Goal: Find contact information: Find contact information

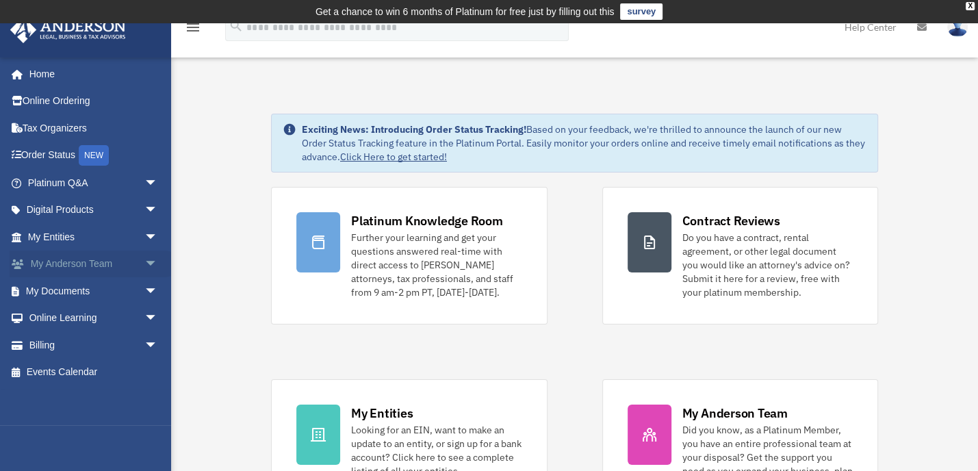
click at [144, 265] on span "arrow_drop_down" at bounding box center [157, 264] width 27 height 28
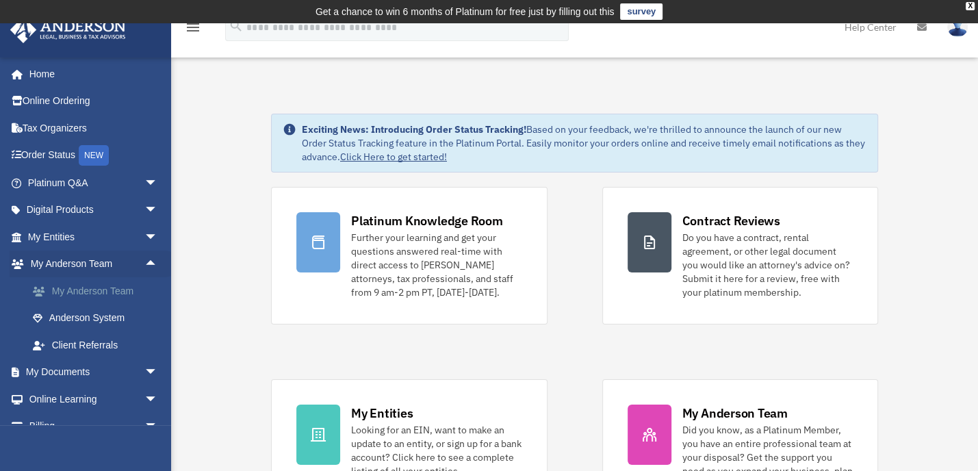
click at [108, 287] on link "My Anderson Team" at bounding box center [98, 290] width 159 height 27
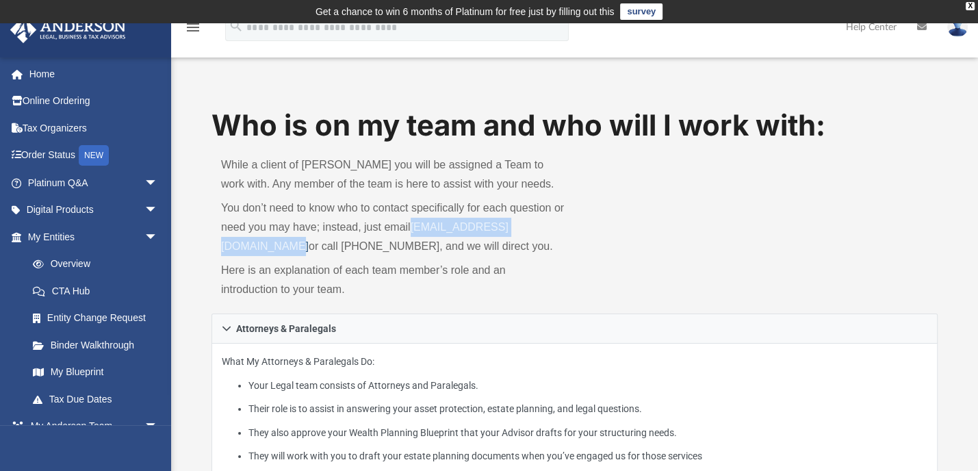
drag, startPoint x: 413, startPoint y: 225, endPoint x: 378, endPoint y: 248, distance: 41.0
click at [378, 248] on p "You don’t need to know who to contact specifically for each question or need yo…" at bounding box center [393, 226] width 344 height 57
copy p "myteam@andersonadvisors.com"
